Goal: Transaction & Acquisition: Obtain resource

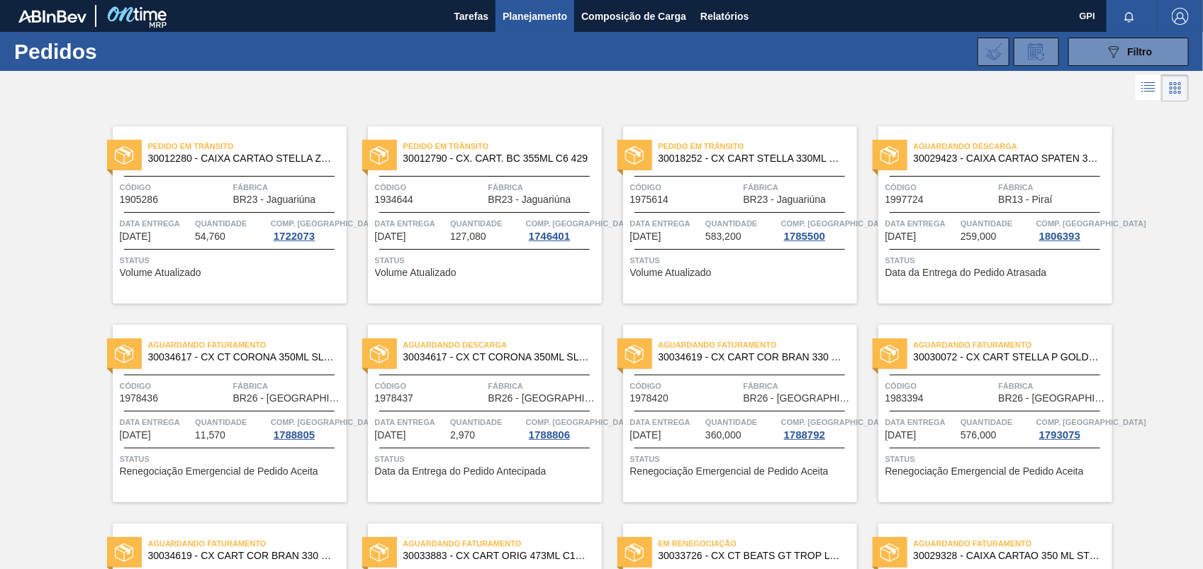
click at [553, 48] on div "089F7B8B-B2A5-4AFE-B5C0-19BA573D28AC Filtro Código Pedido Portal Códido PO SAP …" at bounding box center [709, 51] width 974 height 43
click at [707, 14] on span "Relatórios" at bounding box center [725, 16] width 48 height 17
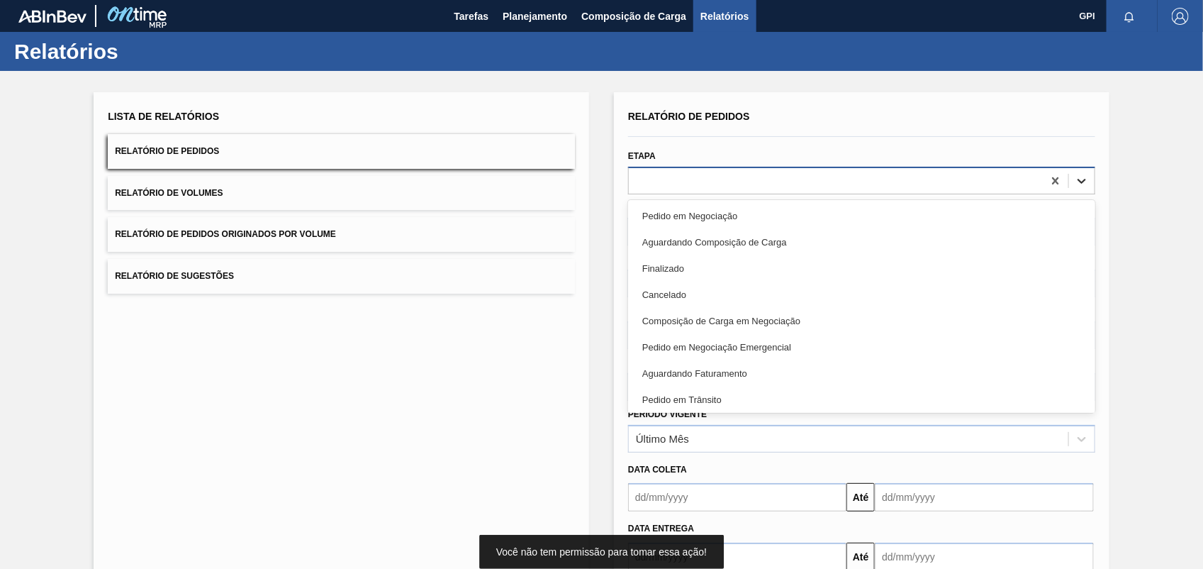
click at [1083, 179] on icon at bounding box center [1082, 181] width 14 height 14
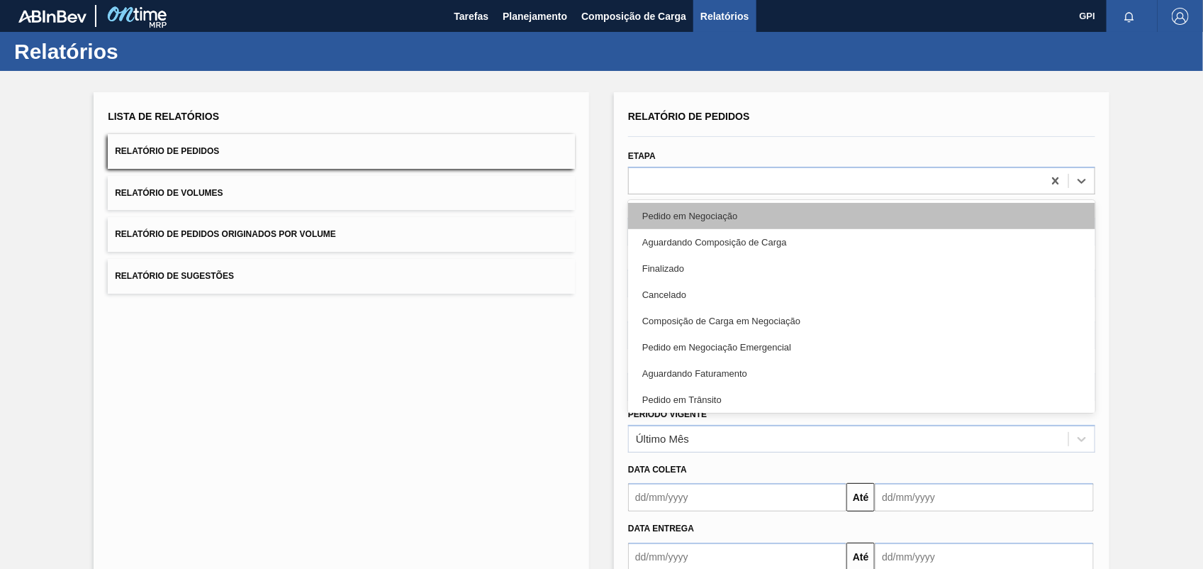
click at [729, 222] on div "Pedido em Negociação" at bounding box center [861, 216] width 467 height 26
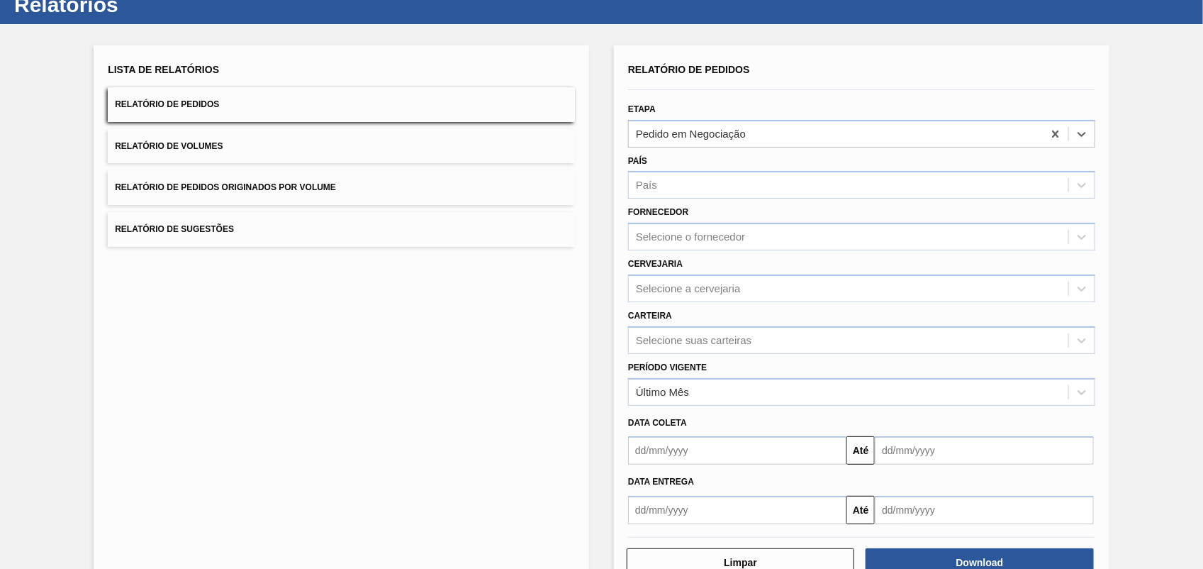
scroll to position [85, 0]
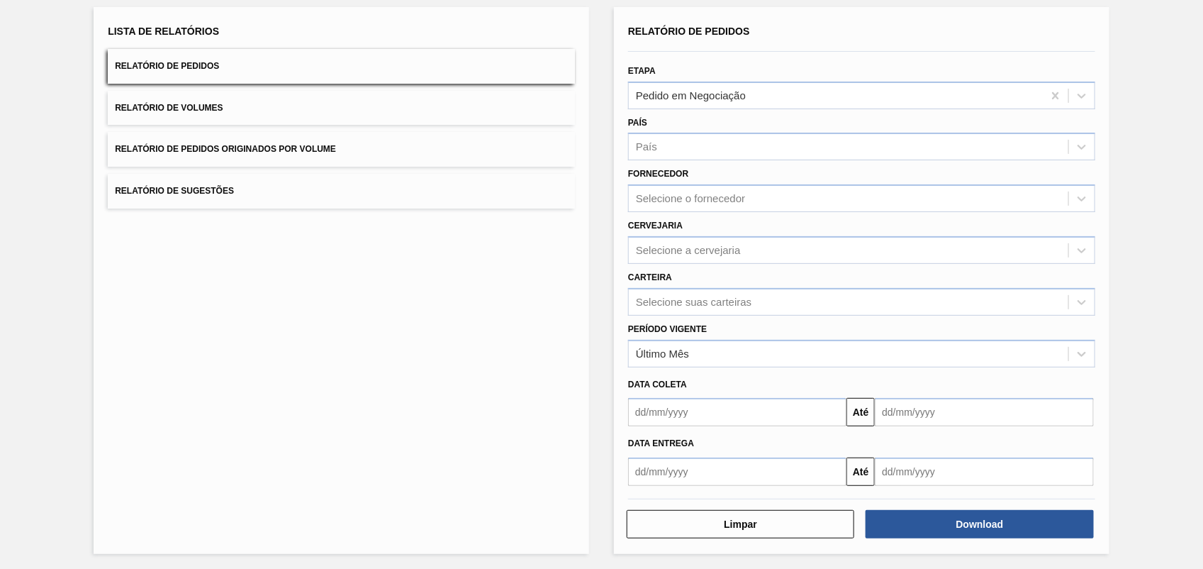
click at [1022, 542] on div "Relatório de Pedidos Etapa Pedido em Negociação País País Fornecedor Selecione …" at bounding box center [862, 280] width 496 height 547
click at [1014, 528] on button "Download" at bounding box center [980, 524] width 228 height 28
